Goal: Task Accomplishment & Management: Use online tool/utility

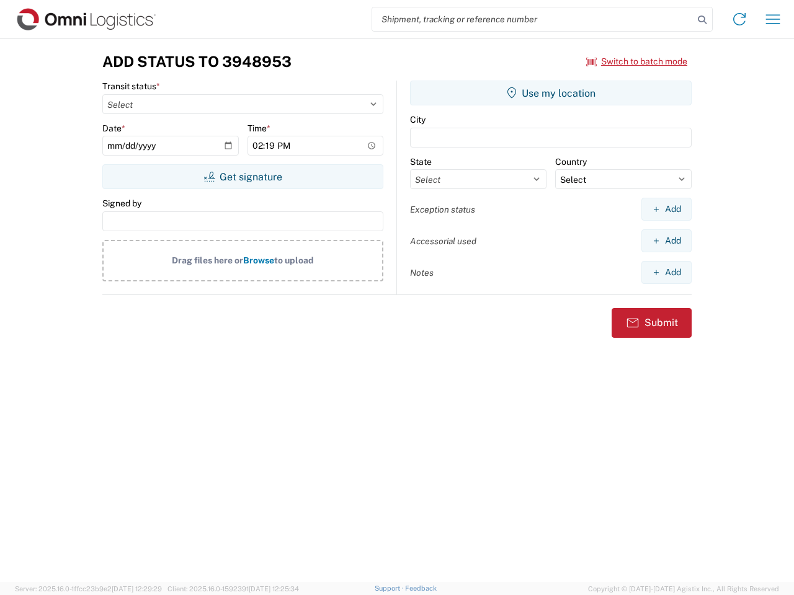
click at [533, 19] on input "search" at bounding box center [532, 19] width 321 height 24
click at [702, 20] on icon at bounding box center [701, 19] width 17 height 17
click at [739, 19] on icon at bounding box center [739, 19] width 20 height 20
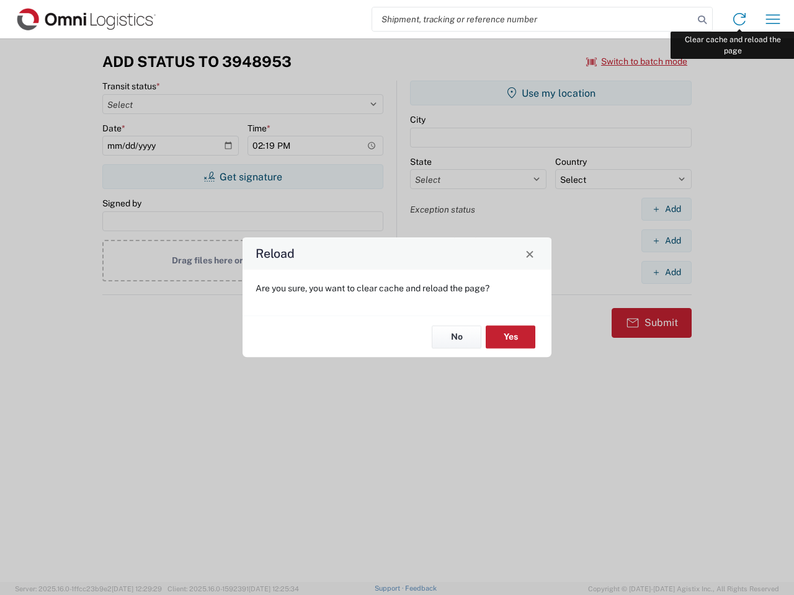
click at [773, 19] on div "Reload Are you sure, you want to clear cache and reload the page? No Yes" at bounding box center [397, 297] width 794 height 595
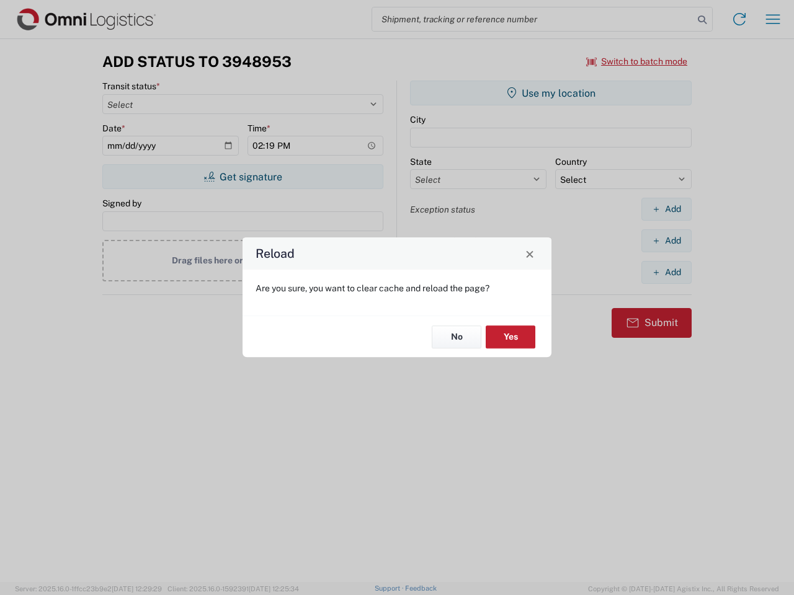
click at [637, 61] on div "Reload Are you sure, you want to clear cache and reload the page? No Yes" at bounding box center [397, 297] width 794 height 595
click at [242, 177] on div "Reload Are you sure, you want to clear cache and reload the page? No Yes" at bounding box center [397, 297] width 794 height 595
click at [551, 93] on div "Reload Are you sure, you want to clear cache and reload the page? No Yes" at bounding box center [397, 297] width 794 height 595
click at [666, 209] on div "Reload Are you sure, you want to clear cache and reload the page? No Yes" at bounding box center [397, 297] width 794 height 595
click at [666, 241] on div "Reload Are you sure, you want to clear cache and reload the page? No Yes" at bounding box center [397, 297] width 794 height 595
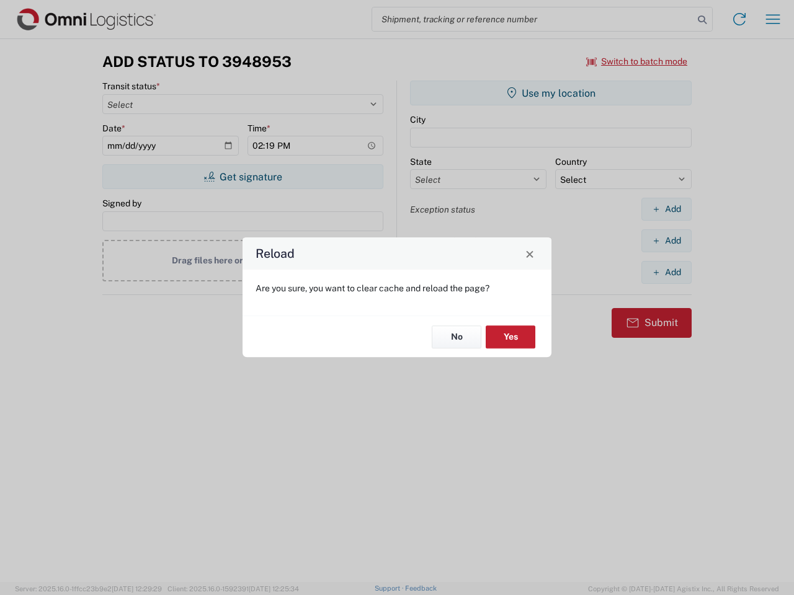
click at [666, 272] on div "Reload Are you sure, you want to clear cache and reload the page? No Yes" at bounding box center [397, 297] width 794 height 595
